Goal: Check status: Check status

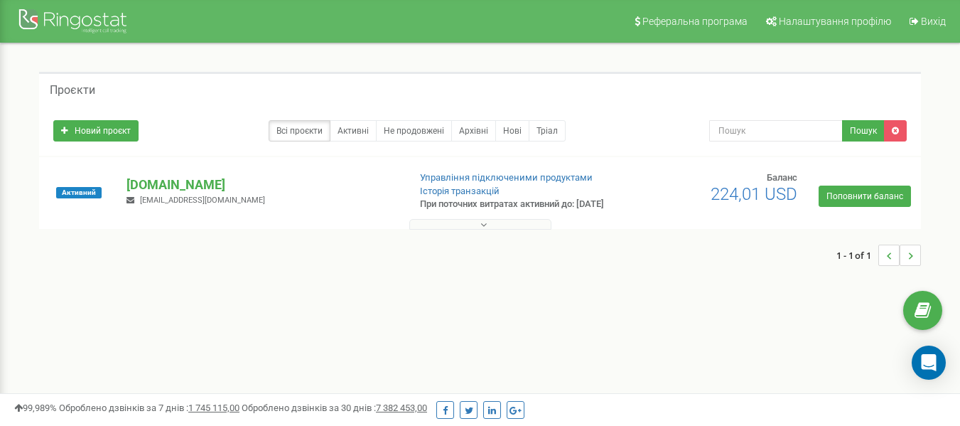
click at [509, 230] on button at bounding box center [480, 224] width 142 height 11
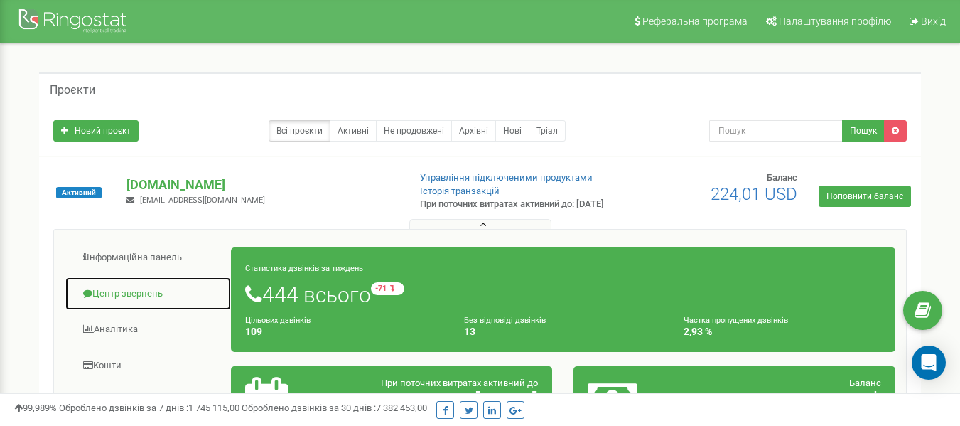
click at [140, 304] on link "Центр звернень" at bounding box center [148, 294] width 167 height 35
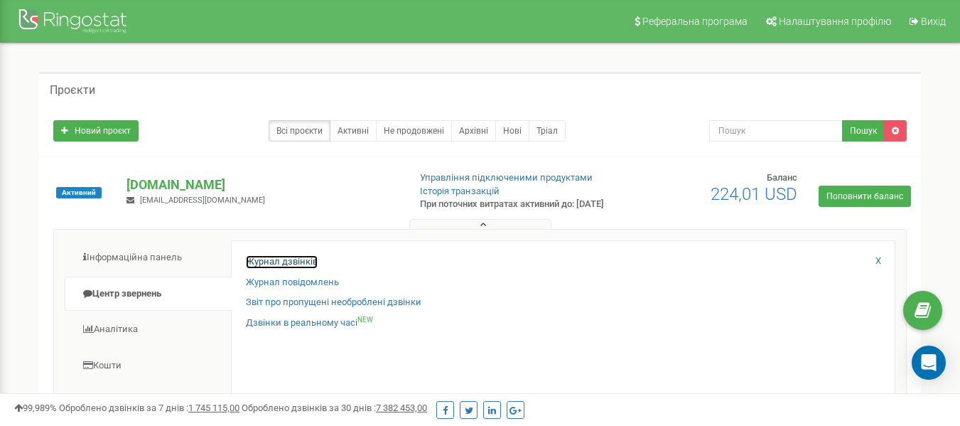
click at [294, 266] on link "Журнал дзвінків" at bounding box center [282, 262] width 72 height 14
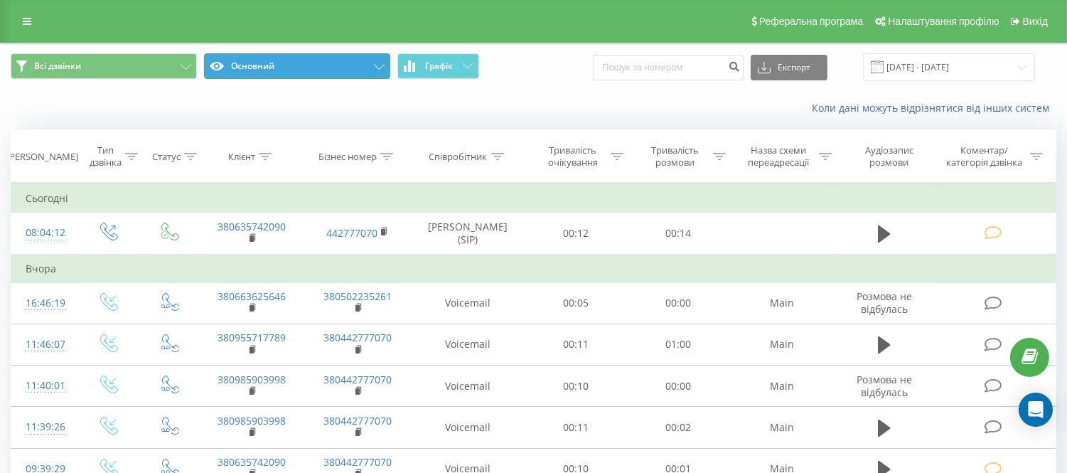
click at [274, 63] on button "Основний" at bounding box center [297, 66] width 186 height 26
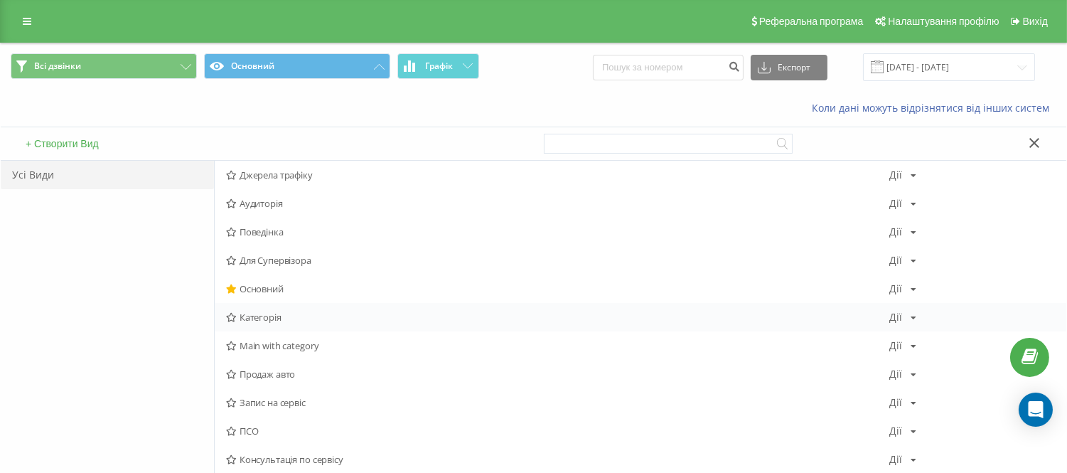
click at [274, 318] on span "Категорія" at bounding box center [557, 317] width 663 height 10
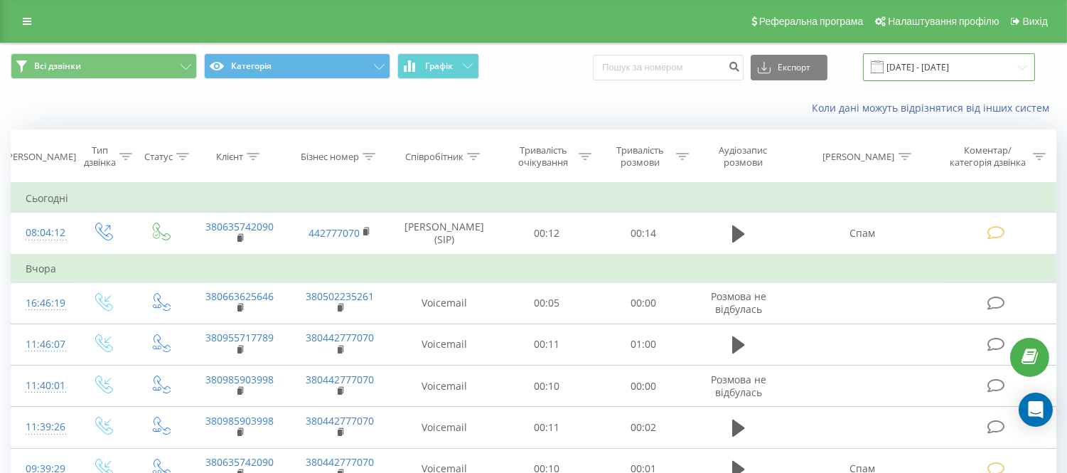
click at [921, 69] on input "[DATE] - [DATE]" at bounding box center [949, 67] width 172 height 28
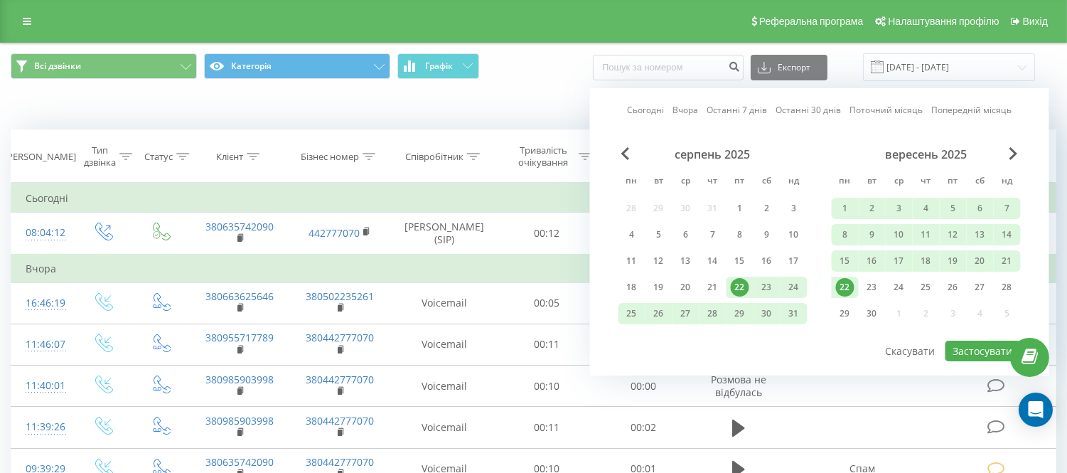
click at [841, 287] on div "22" at bounding box center [845, 287] width 18 height 18
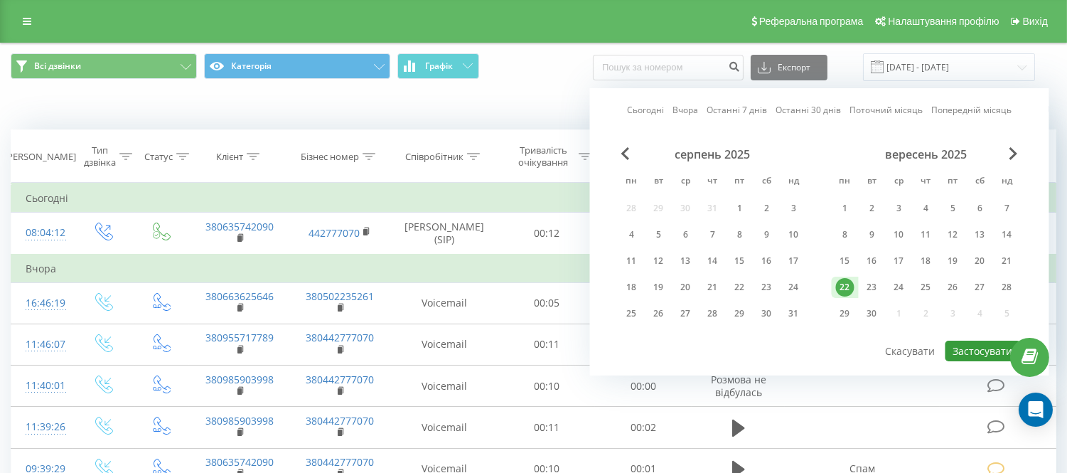
click at [960, 346] on button "Застосувати" at bounding box center [983, 351] width 75 height 21
type input "[DATE] - [DATE]"
